Goal: Find specific page/section: Find specific page/section

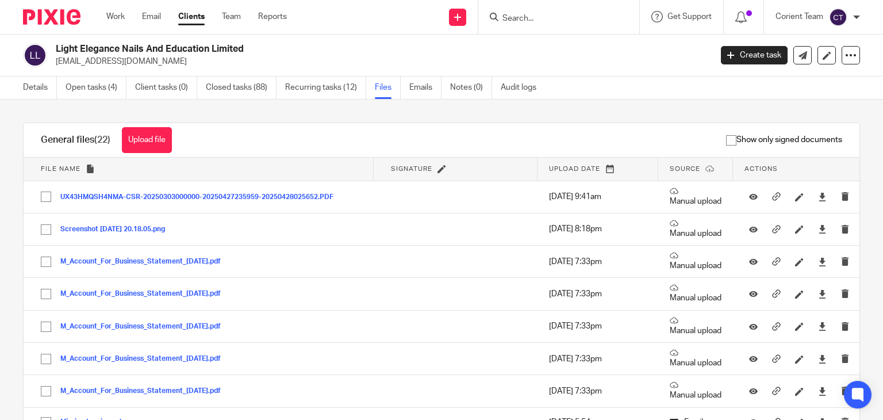
click at [520, 14] on input "Search" at bounding box center [552, 19] width 103 height 10
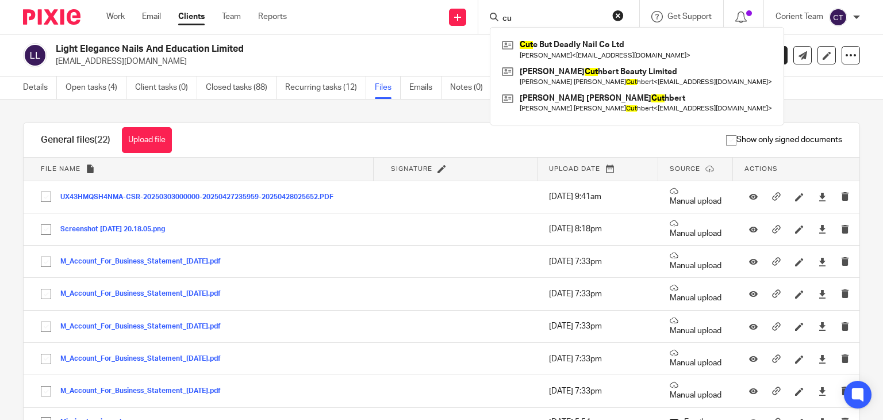
type input "c"
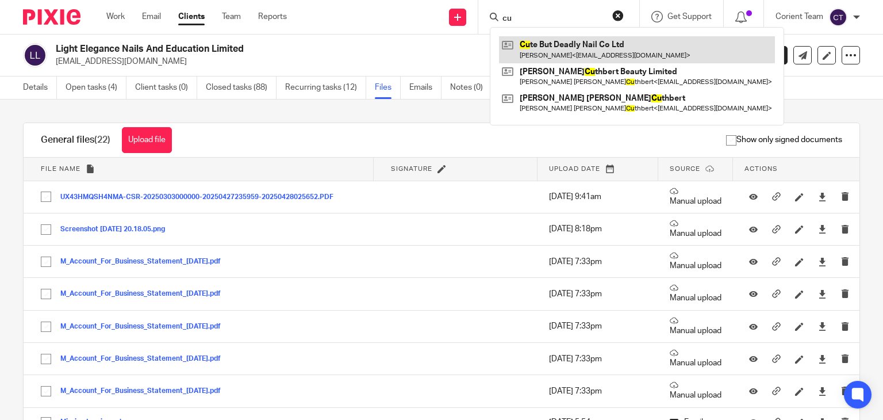
type input "cu"
click at [537, 43] on link at bounding box center [637, 49] width 276 height 26
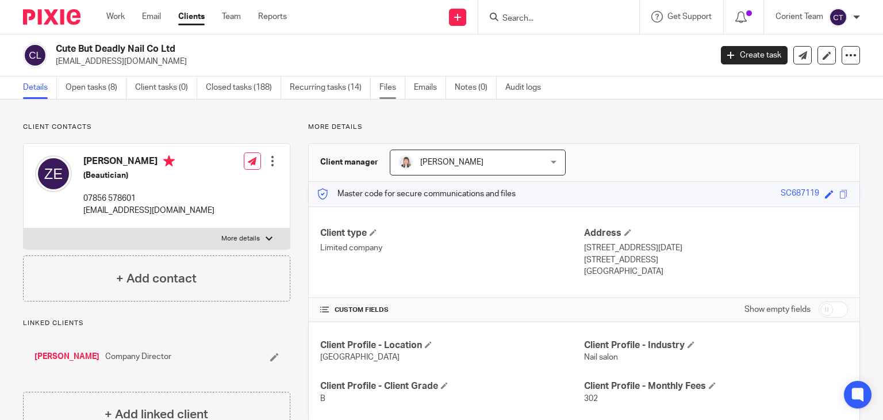
click at [385, 83] on link "Files" at bounding box center [392, 87] width 26 height 22
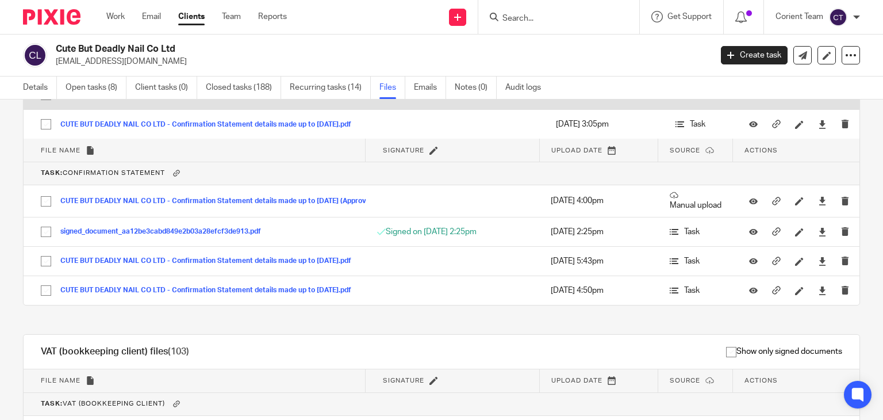
scroll to position [1322, 0]
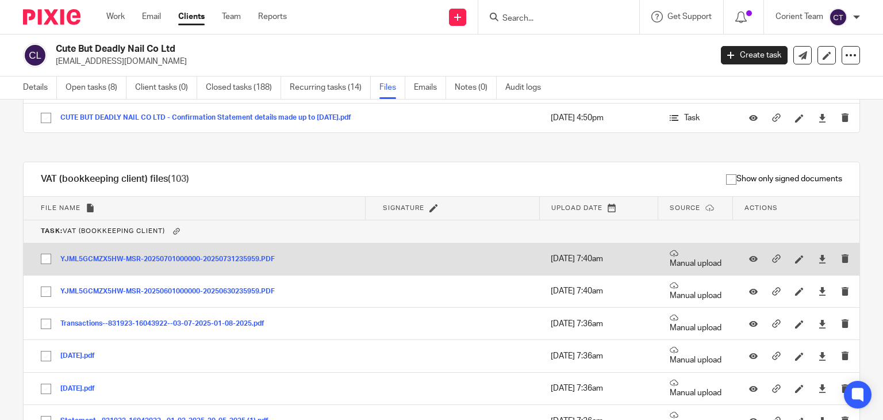
click at [163, 255] on button "YJML5GCMZX5HW-MSR-20250701000000-20250731235959.PDF" at bounding box center [171, 259] width 223 height 8
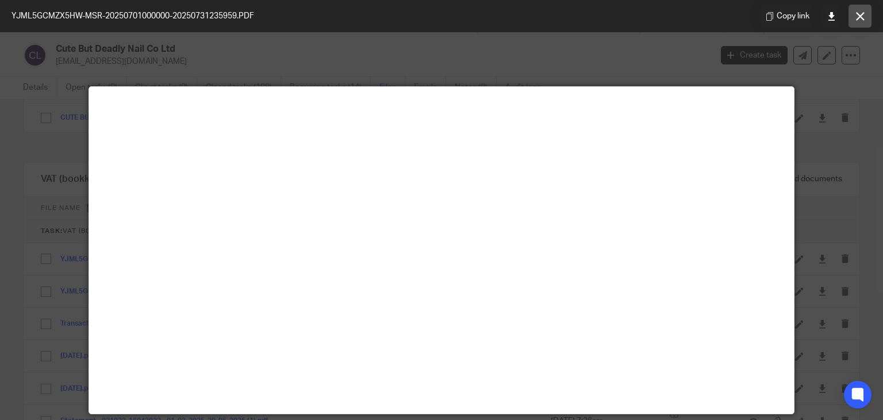
click at [864, 14] on icon at bounding box center [860, 16] width 9 height 9
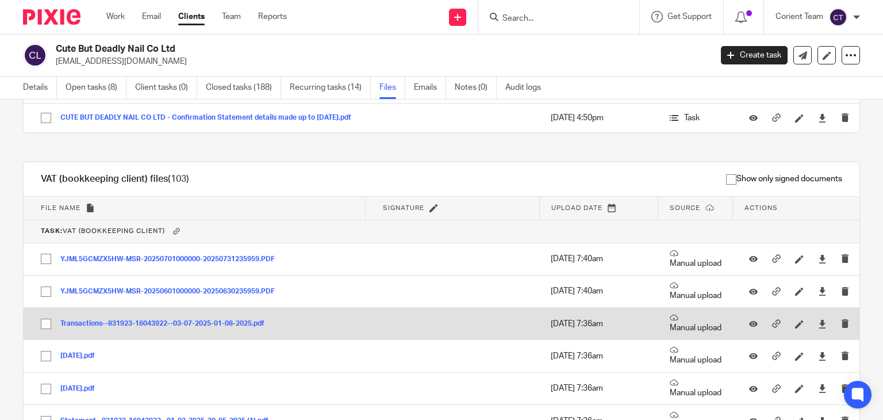
click at [113, 321] on button "Transactions--831923-16043922--03-07-2025-01-08-2025.pdf" at bounding box center [166, 324] width 213 height 8
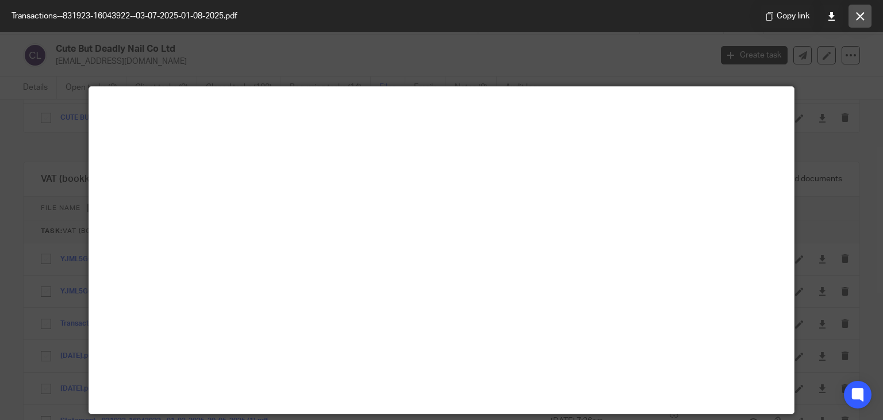
click at [864, 17] on icon at bounding box center [860, 16] width 9 height 9
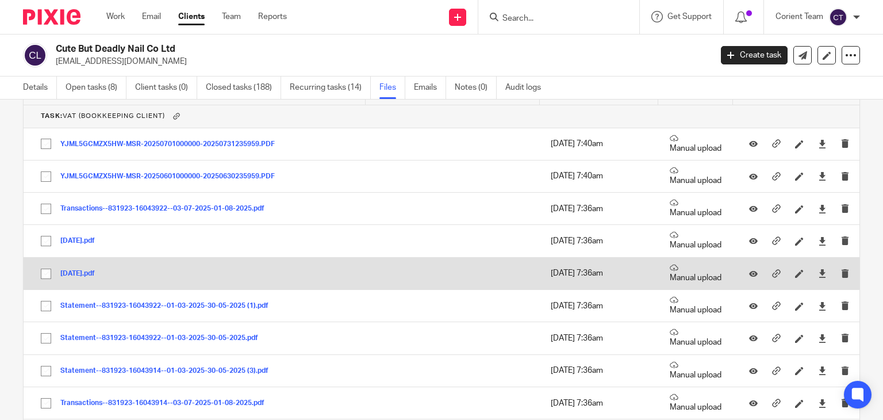
scroll to position [1494, 0]
